Goal: Transaction & Acquisition: Purchase product/service

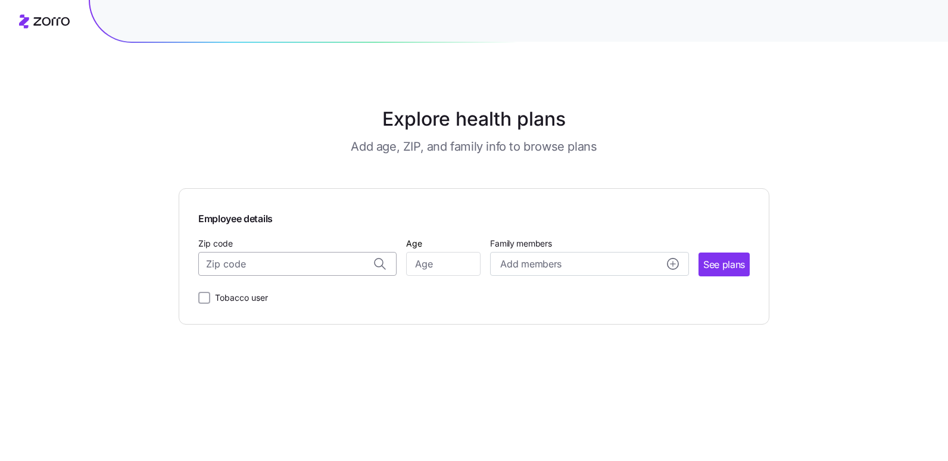
drag, startPoint x: 206, startPoint y: 259, endPoint x: 246, endPoint y: 261, distance: 40.6
click at [207, 259] on input "Zip code" at bounding box center [297, 264] width 198 height 24
type input "06063"
type input "62"
click at [719, 263] on span "See plans" at bounding box center [724, 264] width 42 height 15
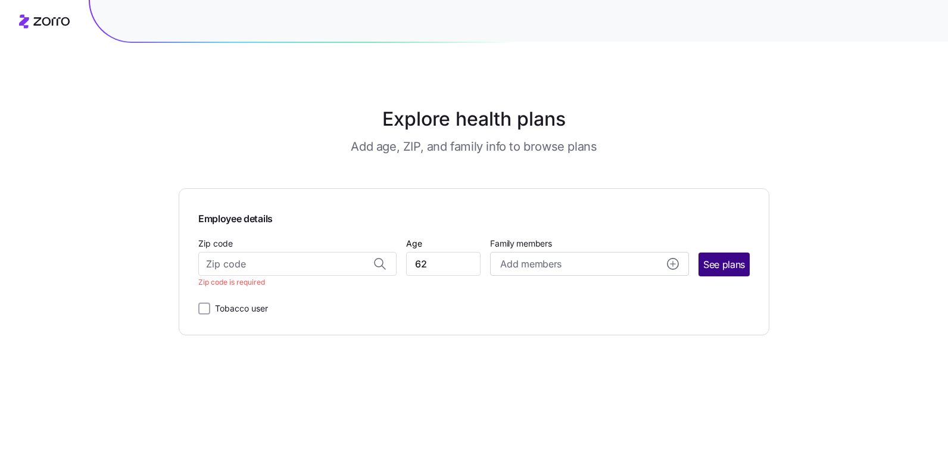
click at [718, 263] on span "See plans" at bounding box center [724, 264] width 42 height 15
drag, startPoint x: 213, startPoint y: 262, endPoint x: 227, endPoint y: 260, distance: 15.0
click at [213, 261] on input "Zip code" at bounding box center [297, 264] width 198 height 24
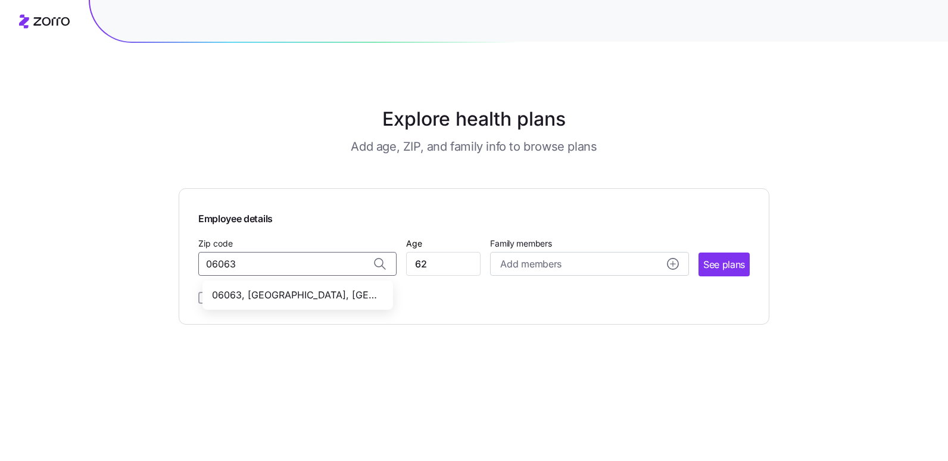
click at [270, 295] on span "06063, [GEOGRAPHIC_DATA], [GEOGRAPHIC_DATA]" at bounding box center [295, 295] width 167 height 15
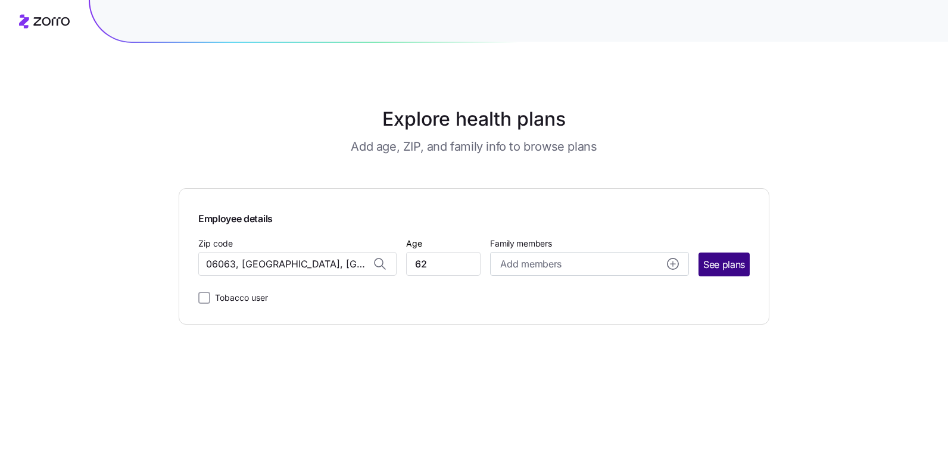
type input "06063, [GEOGRAPHIC_DATA], [GEOGRAPHIC_DATA]"
click at [731, 271] on span "See plans" at bounding box center [724, 264] width 42 height 15
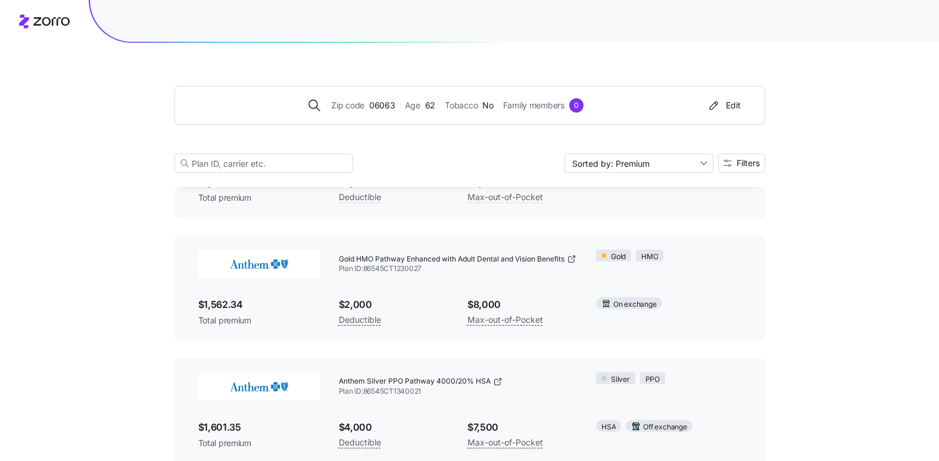
scroll to position [2259, 0]
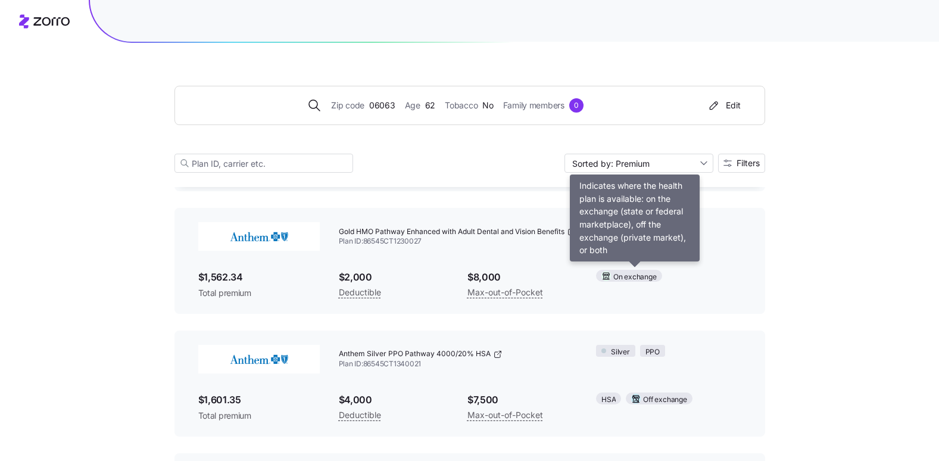
click at [642, 279] on span "On exchange" at bounding box center [634, 276] width 43 height 11
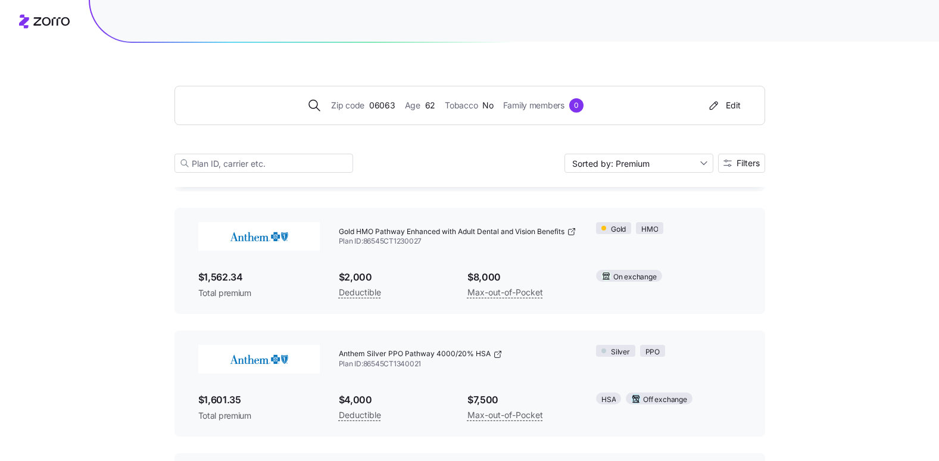
click at [617, 279] on span "On exchange" at bounding box center [634, 276] width 43 height 11
click at [219, 291] on span "Total premium" at bounding box center [258, 293] width 121 height 12
click at [266, 240] on img at bounding box center [258, 236] width 121 height 29
click at [265, 240] on img at bounding box center [258, 236] width 121 height 29
click at [467, 236] on span "Plan ID: 86545CT1230027" at bounding box center [458, 241] width 239 height 10
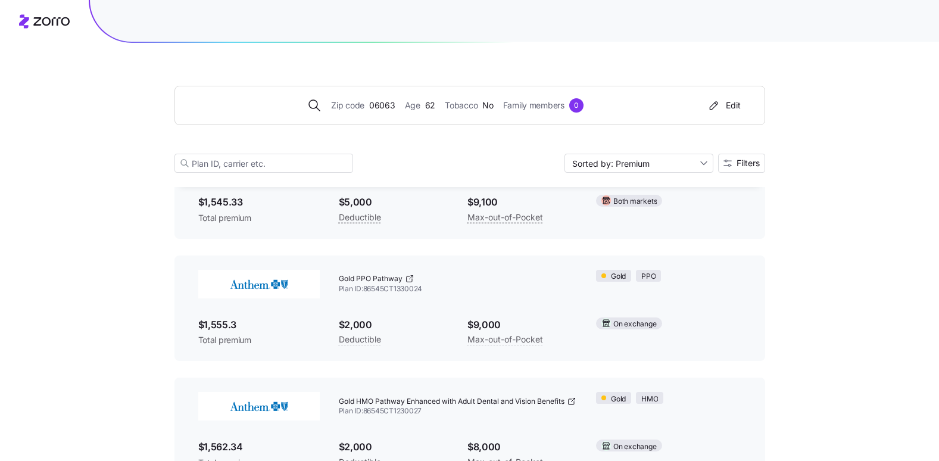
scroll to position [2117, 0]
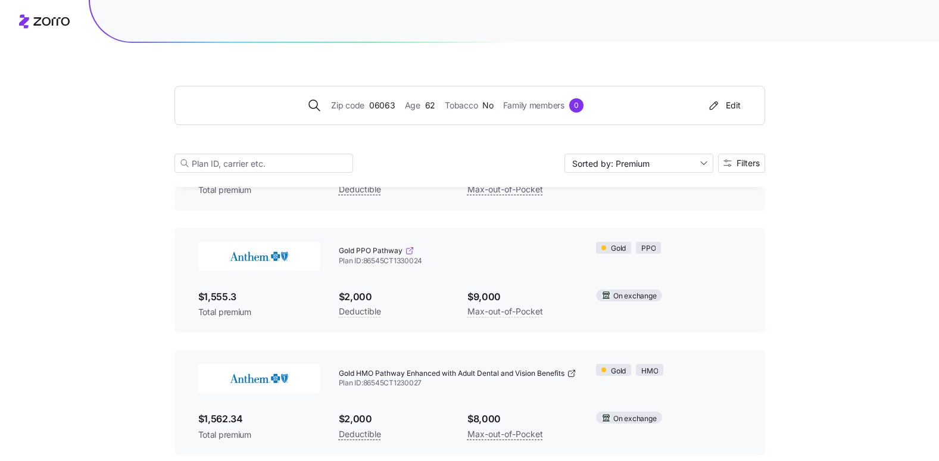
click at [410, 252] on icon at bounding box center [410, 251] width 10 height 10
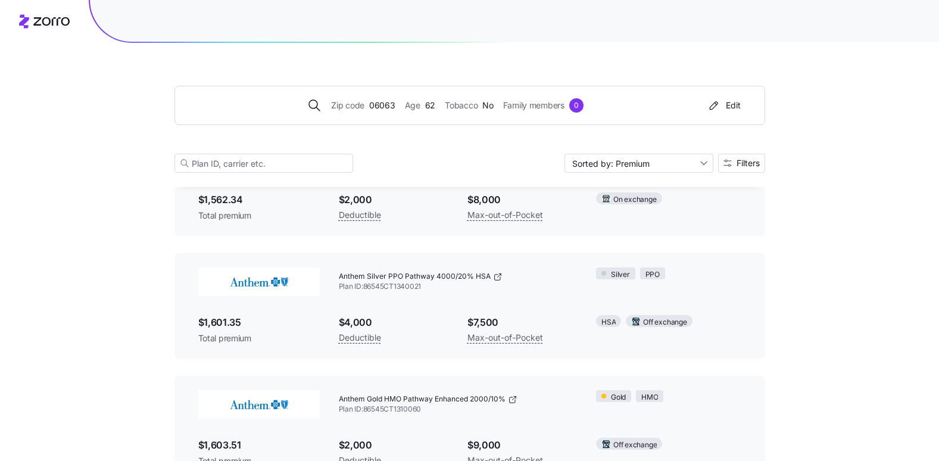
scroll to position [2355, 0]
